Goal: Check status: Check status

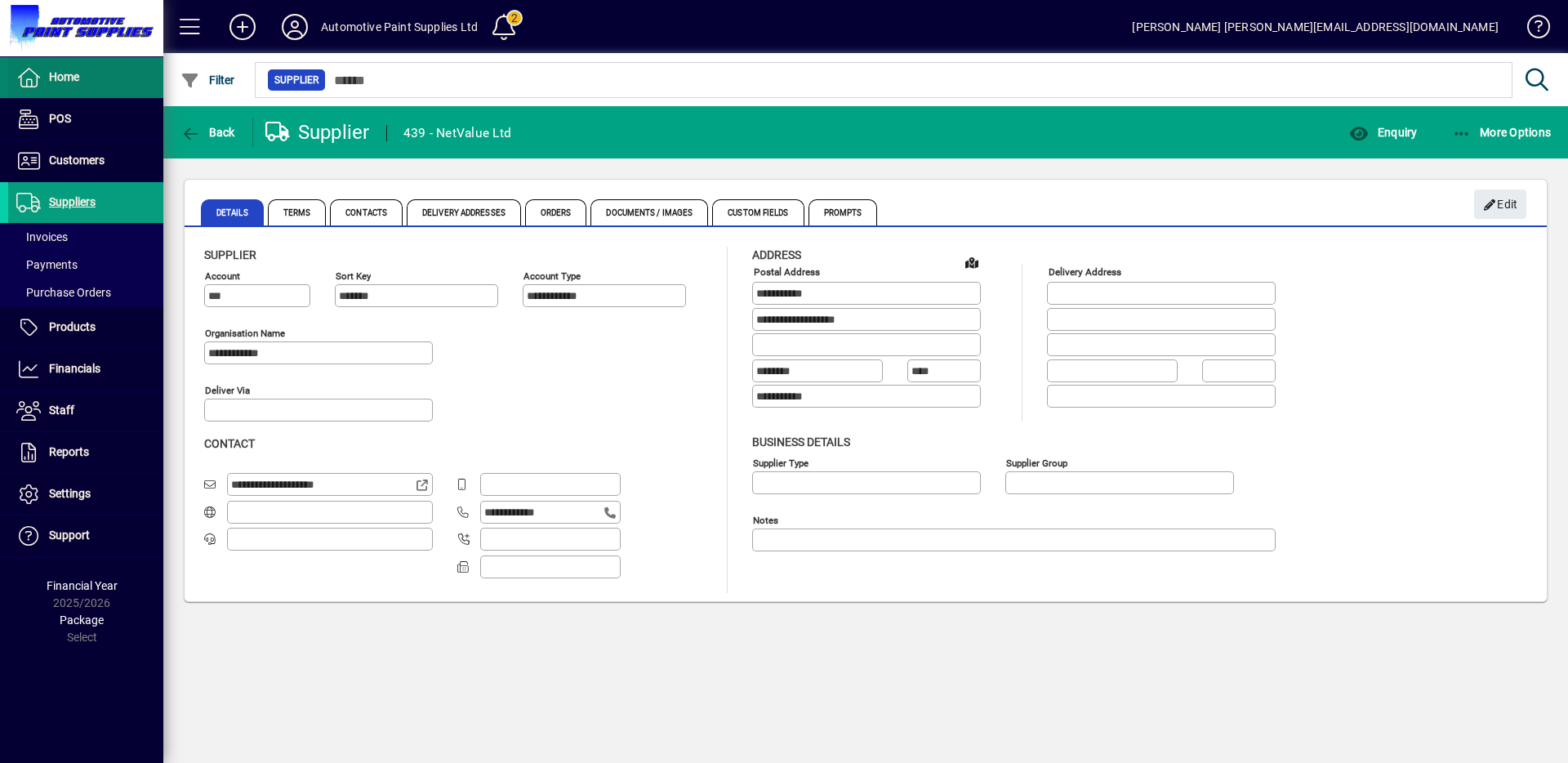
click at [46, 68] on span "Home" at bounding box center [44, 77] width 71 height 20
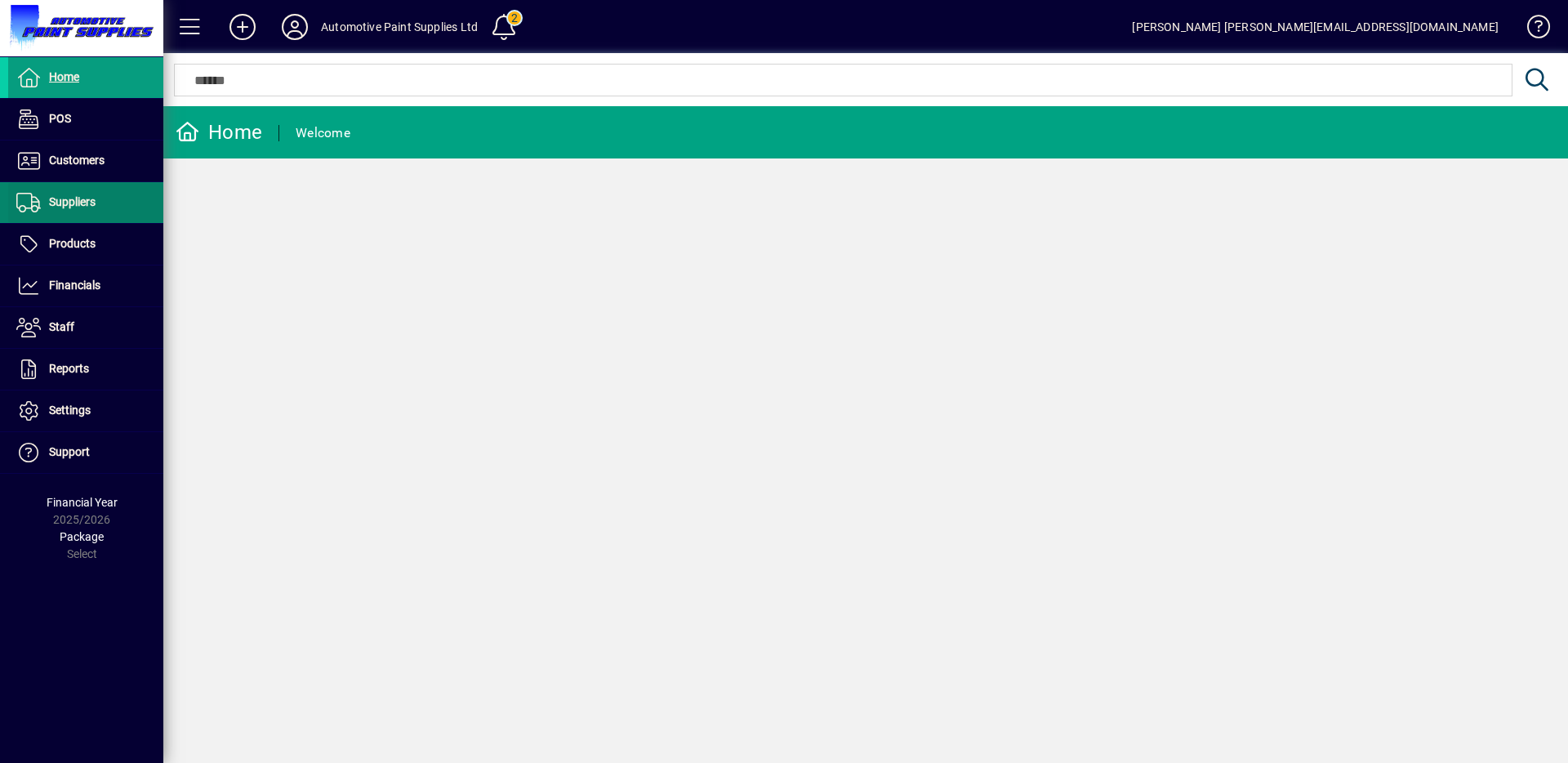
click at [79, 201] on span "Suppliers" at bounding box center [72, 202] width 46 height 13
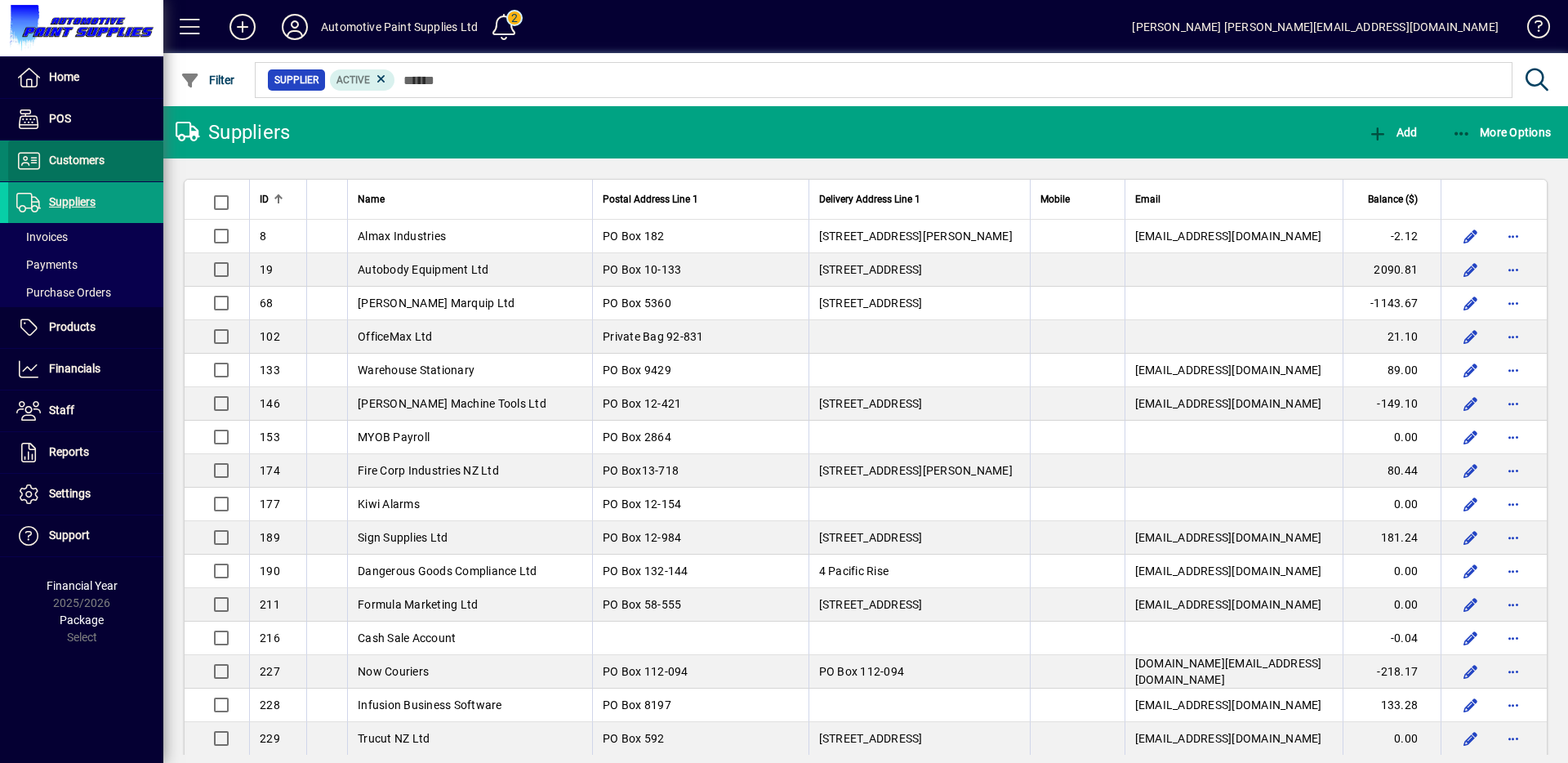
click at [93, 165] on span "Customers" at bounding box center [76, 160] width 55 height 13
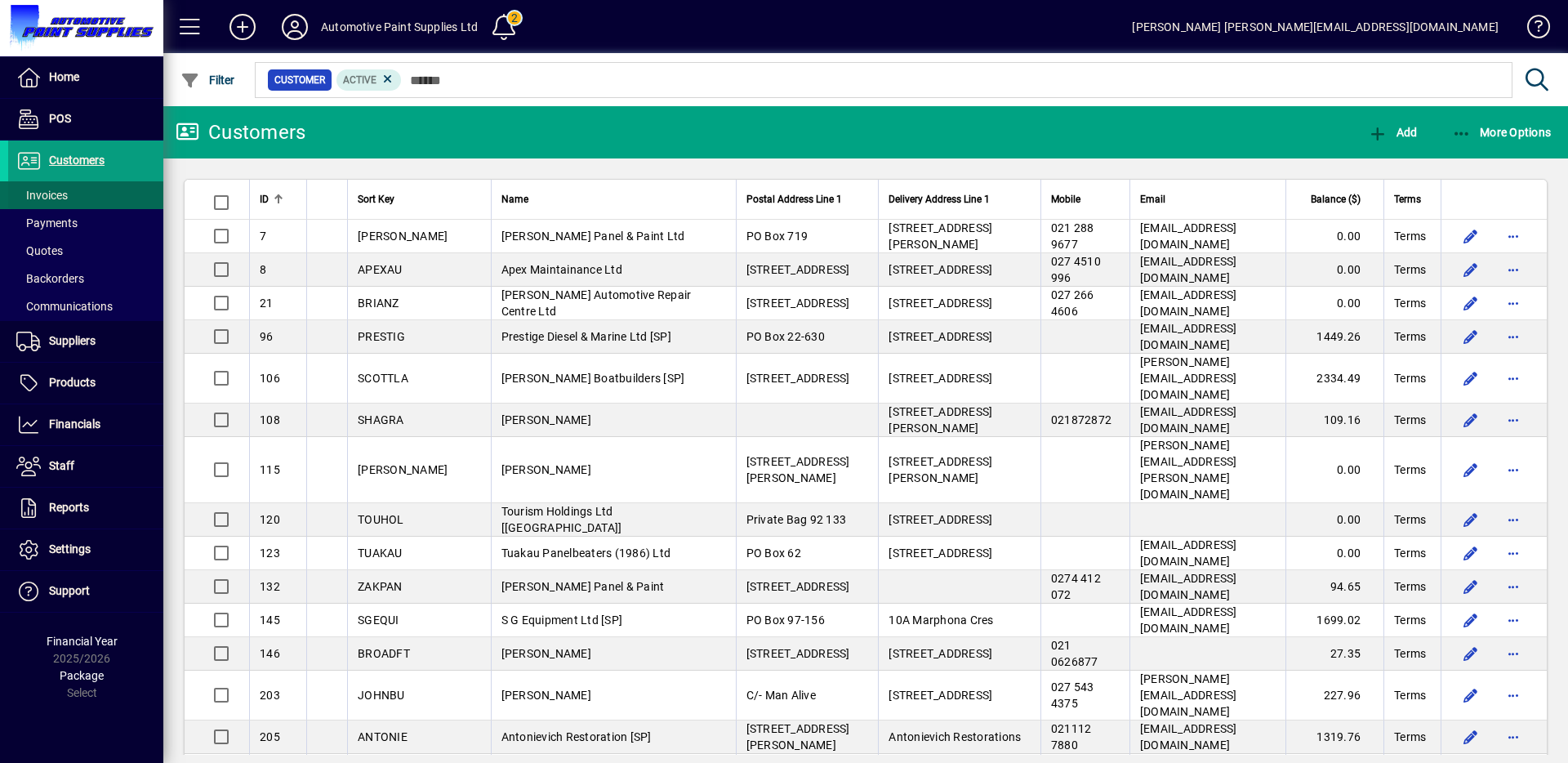
click at [79, 191] on span at bounding box center [86, 195] width 155 height 40
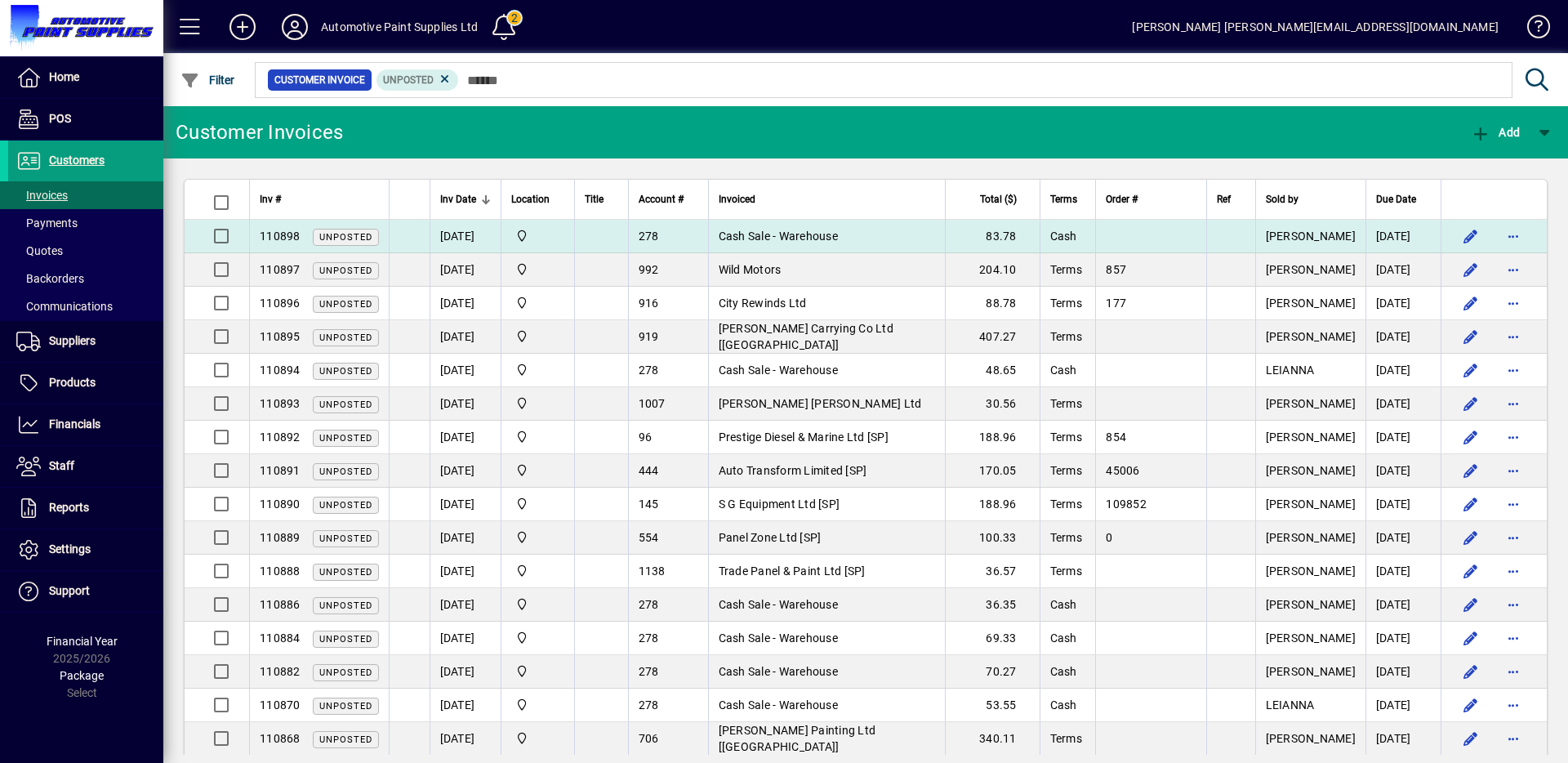
click at [863, 239] on td "Cash Sale - Warehouse" at bounding box center [826, 236] width 237 height 34
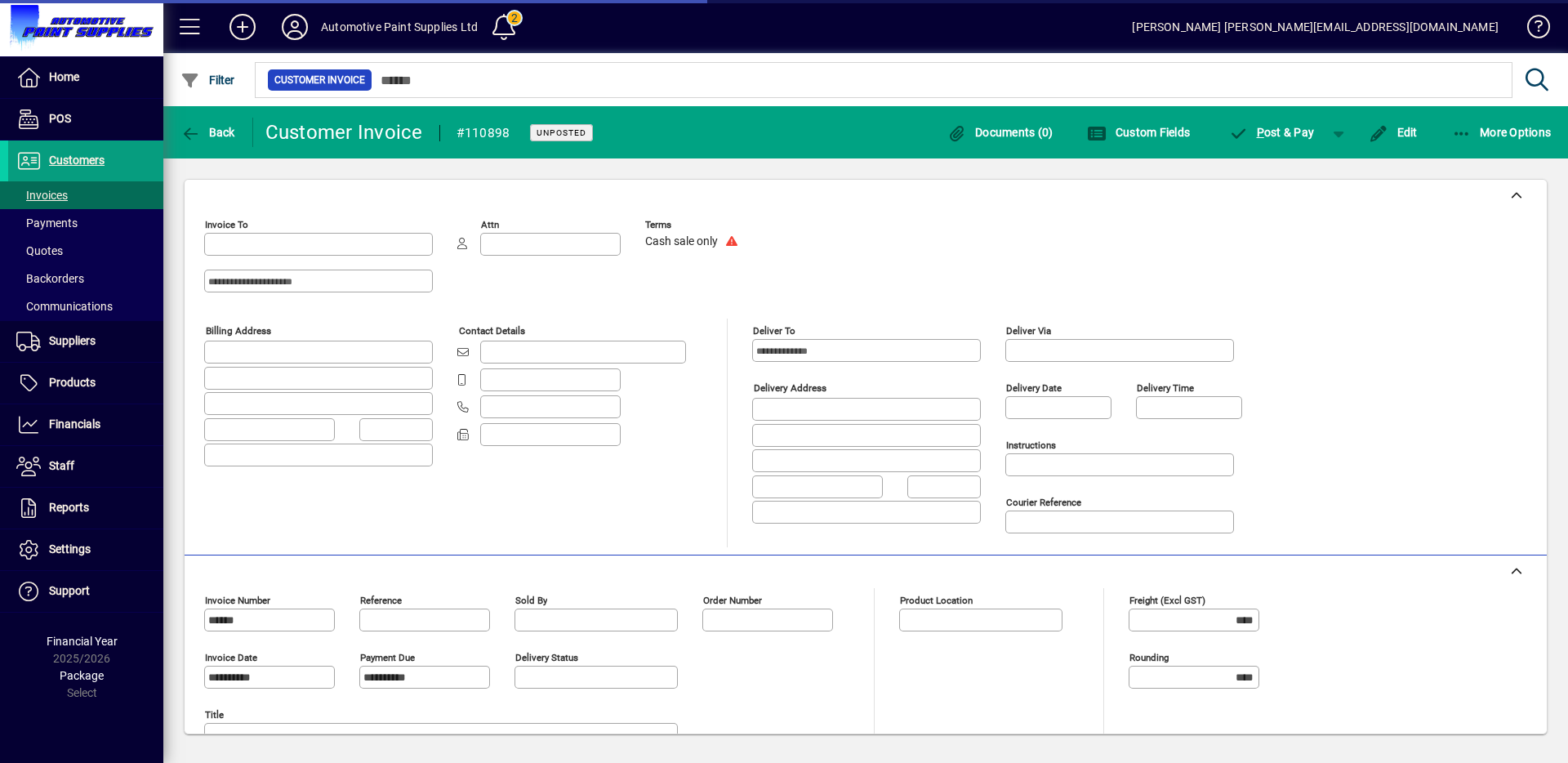
type input "**********"
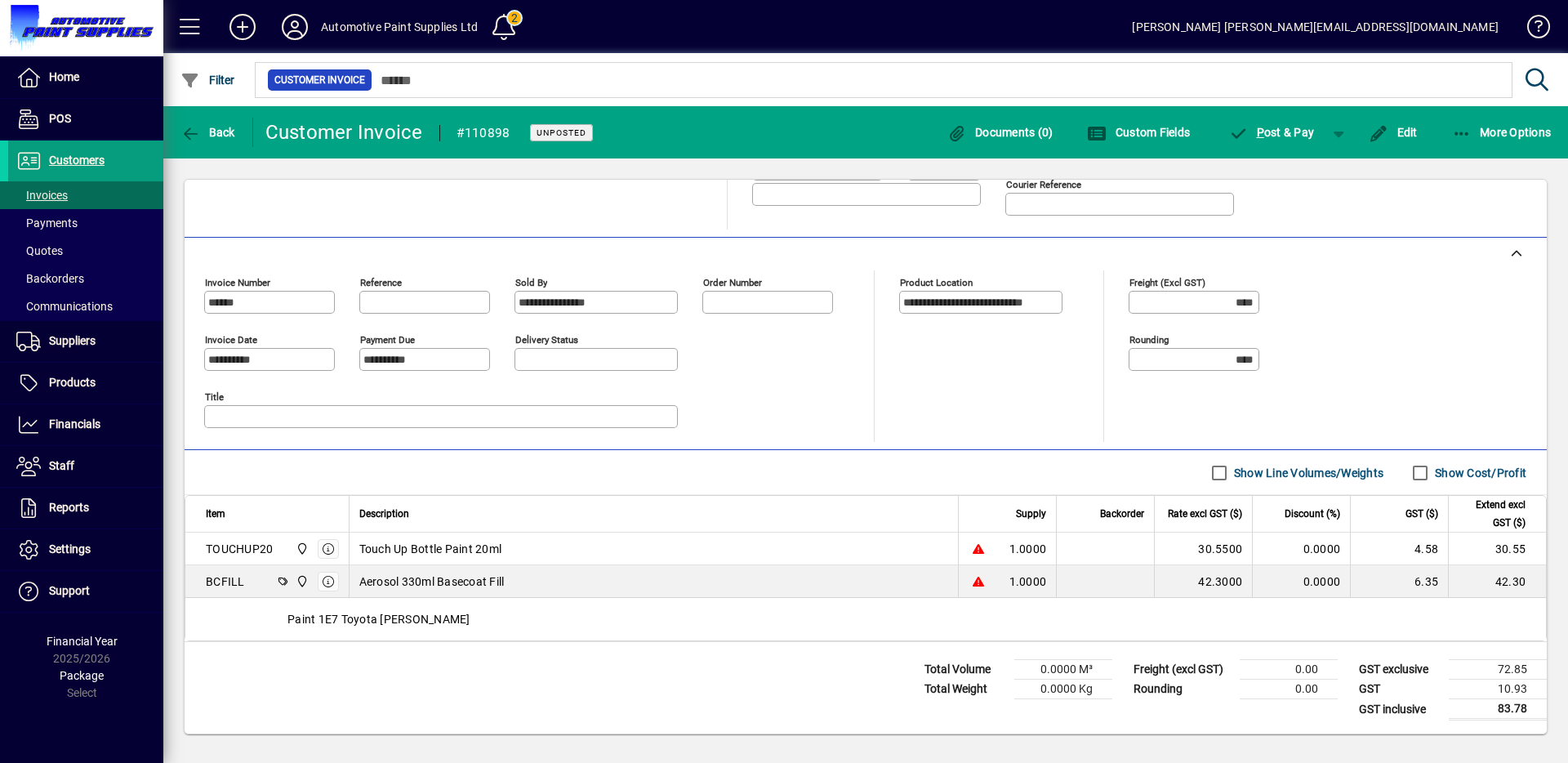
scroll to position [317, 0]
